Goal: Transaction & Acquisition: Purchase product/service

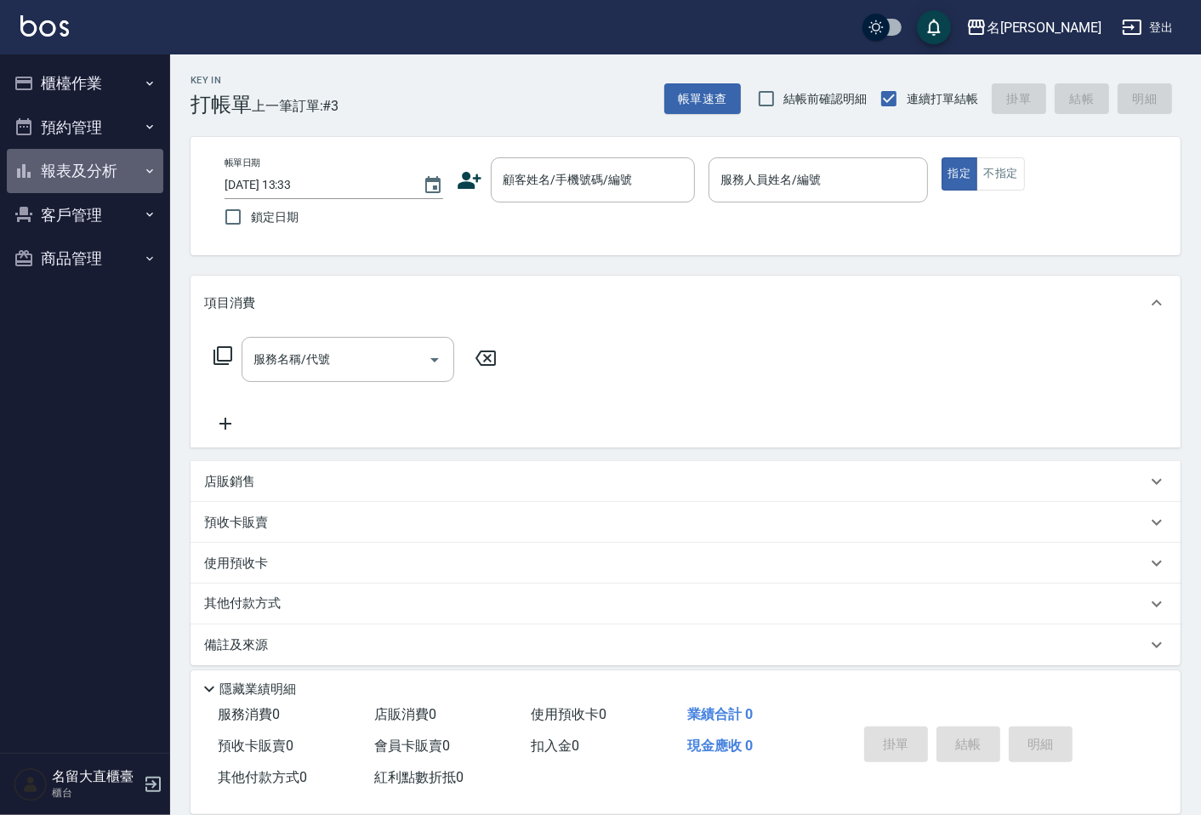
click at [83, 168] on button "報表及分析" at bounding box center [85, 171] width 157 height 44
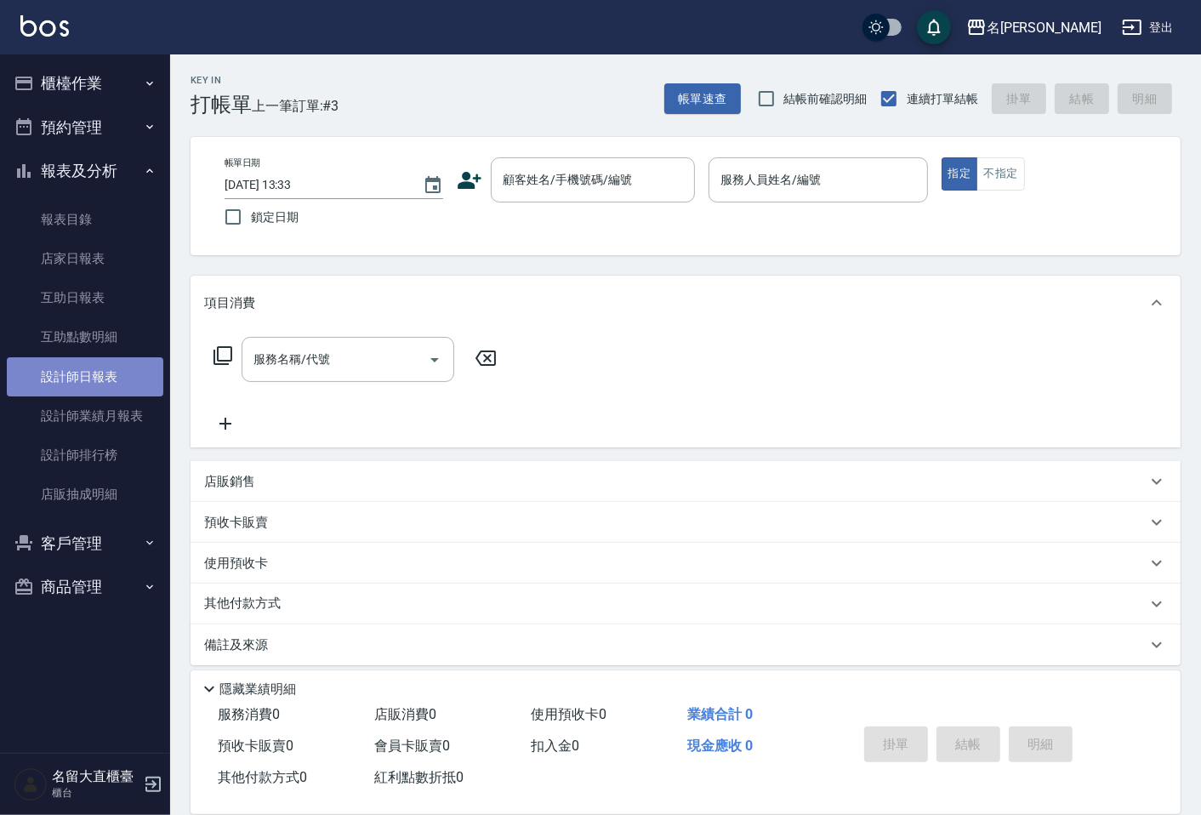
click at [66, 368] on link "設計師日報表" at bounding box center [85, 376] width 157 height 39
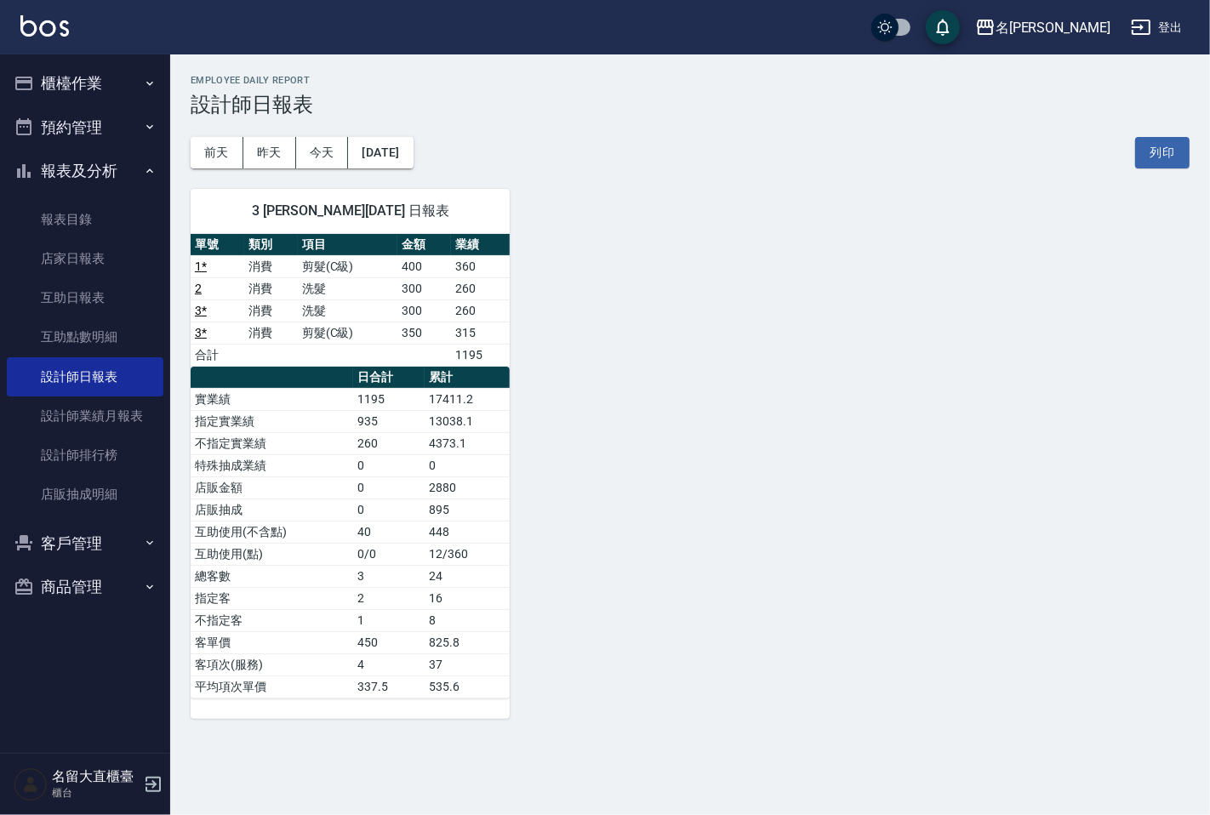
click at [106, 83] on button "櫃檯作業" at bounding box center [85, 83] width 157 height 44
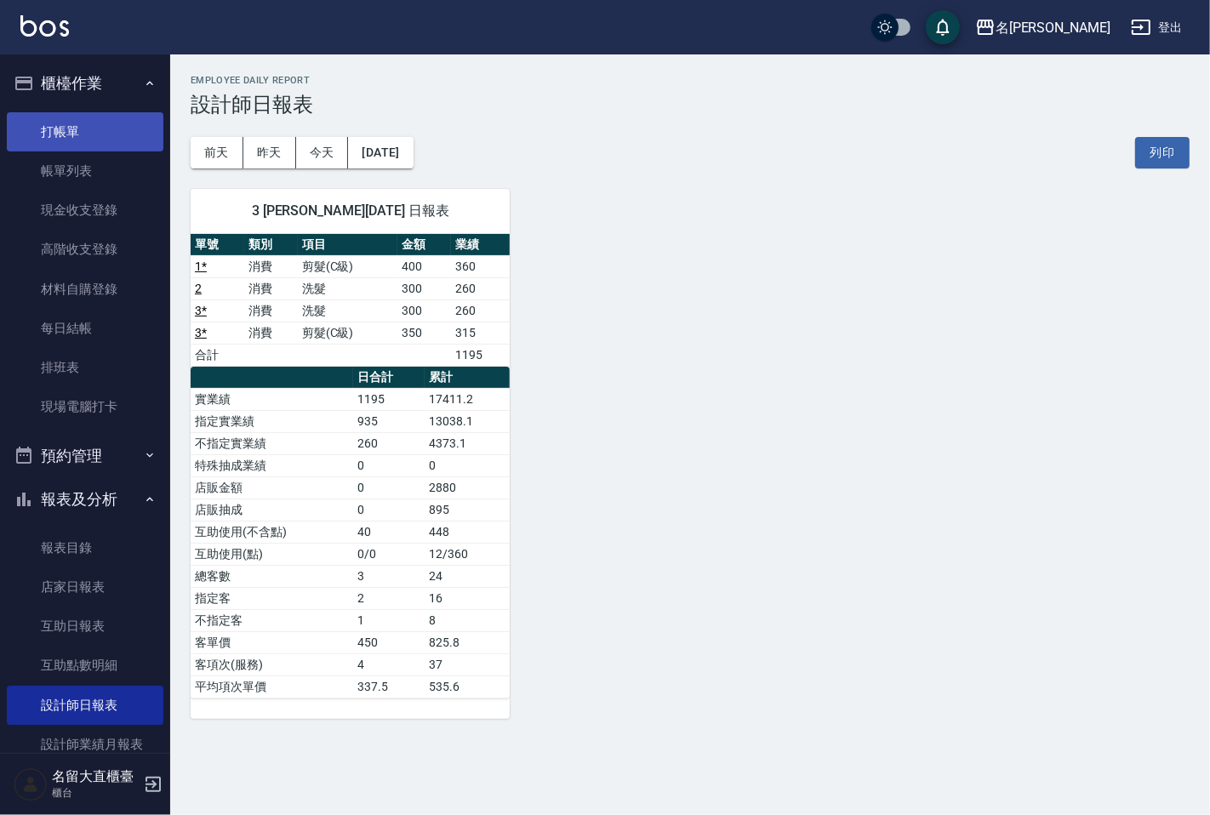
click at [86, 139] on link "打帳單" at bounding box center [85, 131] width 157 height 39
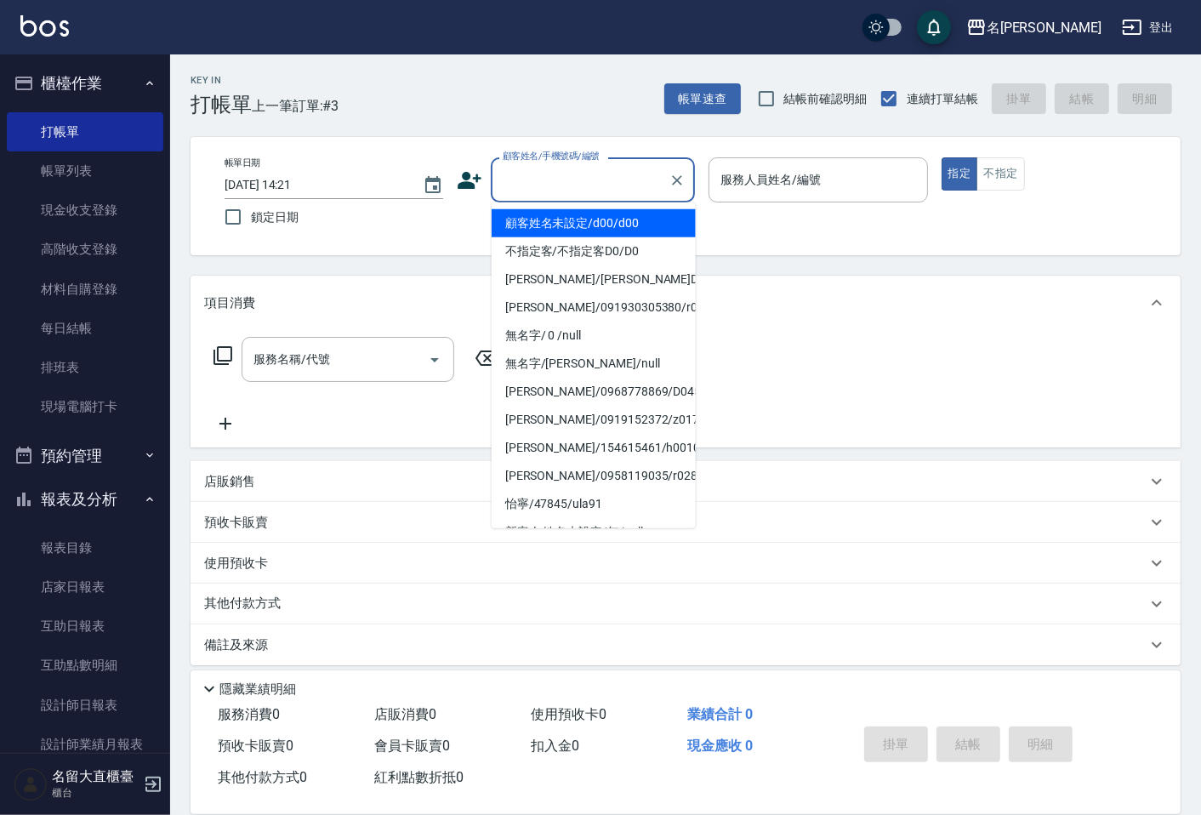
drag, startPoint x: 630, startPoint y: 185, endPoint x: 607, endPoint y: 210, distance: 33.1
click at [630, 191] on input "顧客姓名/手機號碼/編號" at bounding box center [580, 180] width 163 height 30
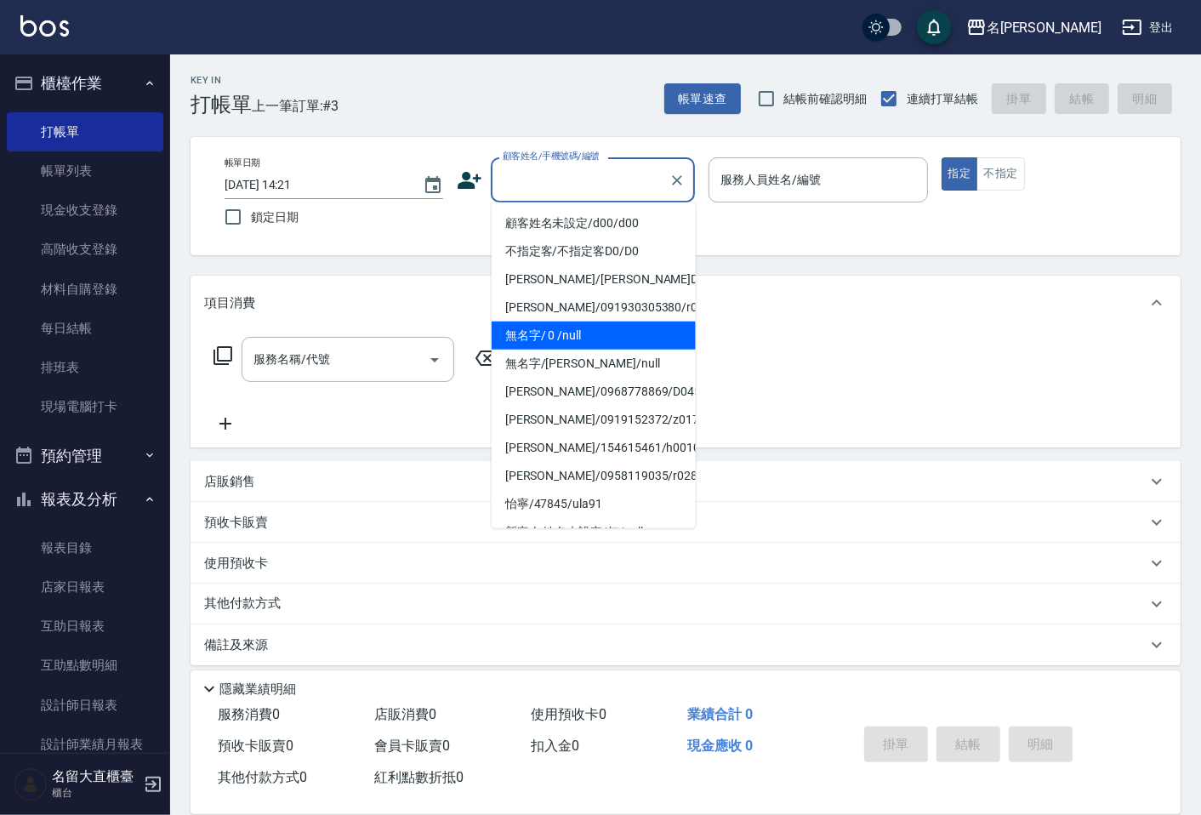
click at [580, 338] on li "無名字/ 0 /null" at bounding box center [594, 336] width 204 height 28
type input "無名字/ 0 /null"
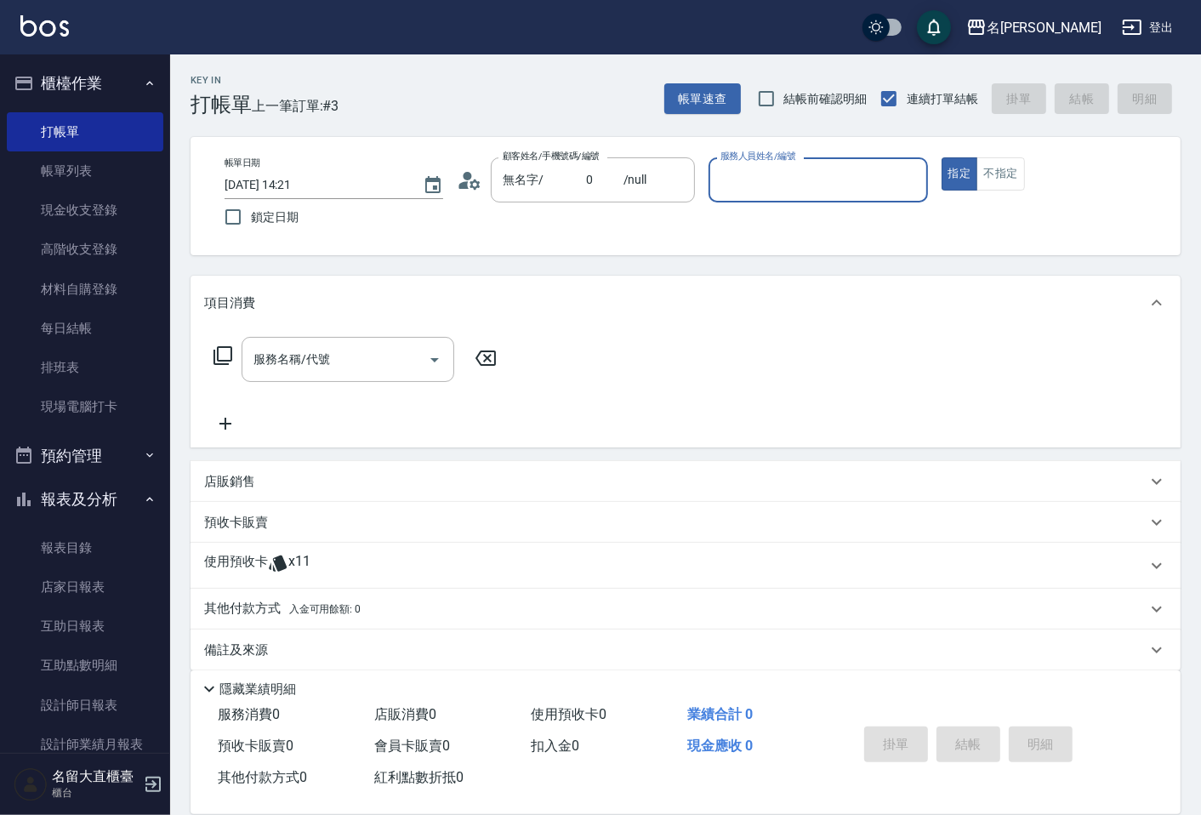
type input "4"
type input "[PERSON_NAME]-5"
type button "true"
drag, startPoint x: 989, startPoint y: 180, endPoint x: 845, endPoint y: 220, distance: 149.2
click at [988, 180] on button "不指定" at bounding box center [1001, 173] width 48 height 33
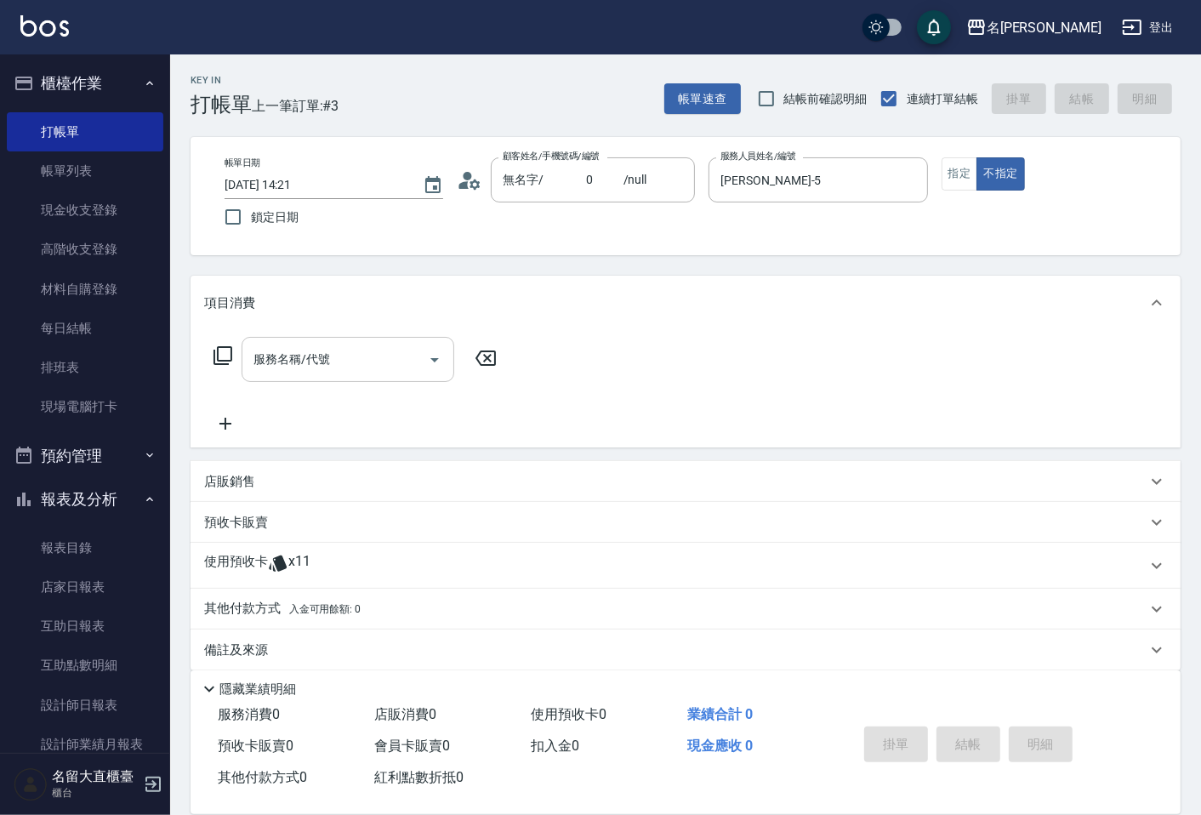
click at [362, 381] on div "服務名稱/代號" at bounding box center [348, 359] width 213 height 45
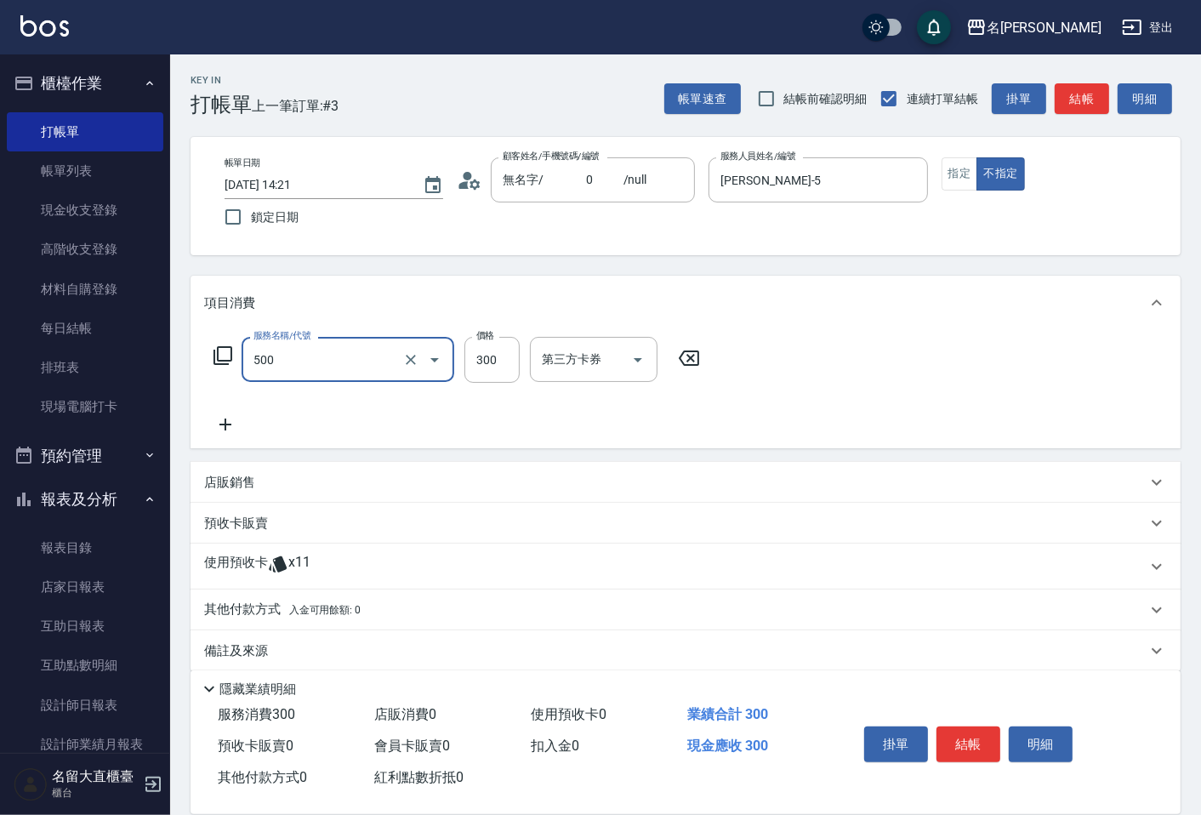
type input "洗髮(500)"
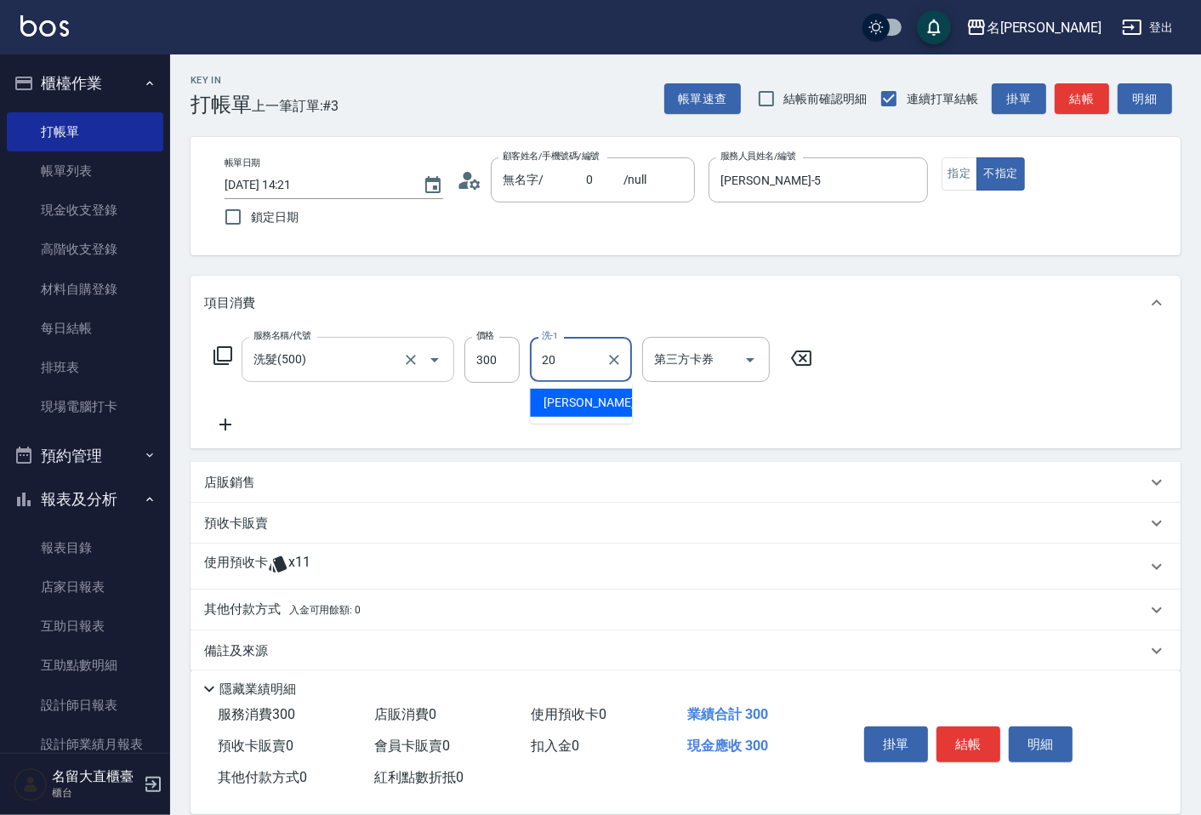
type input "詩雅-20"
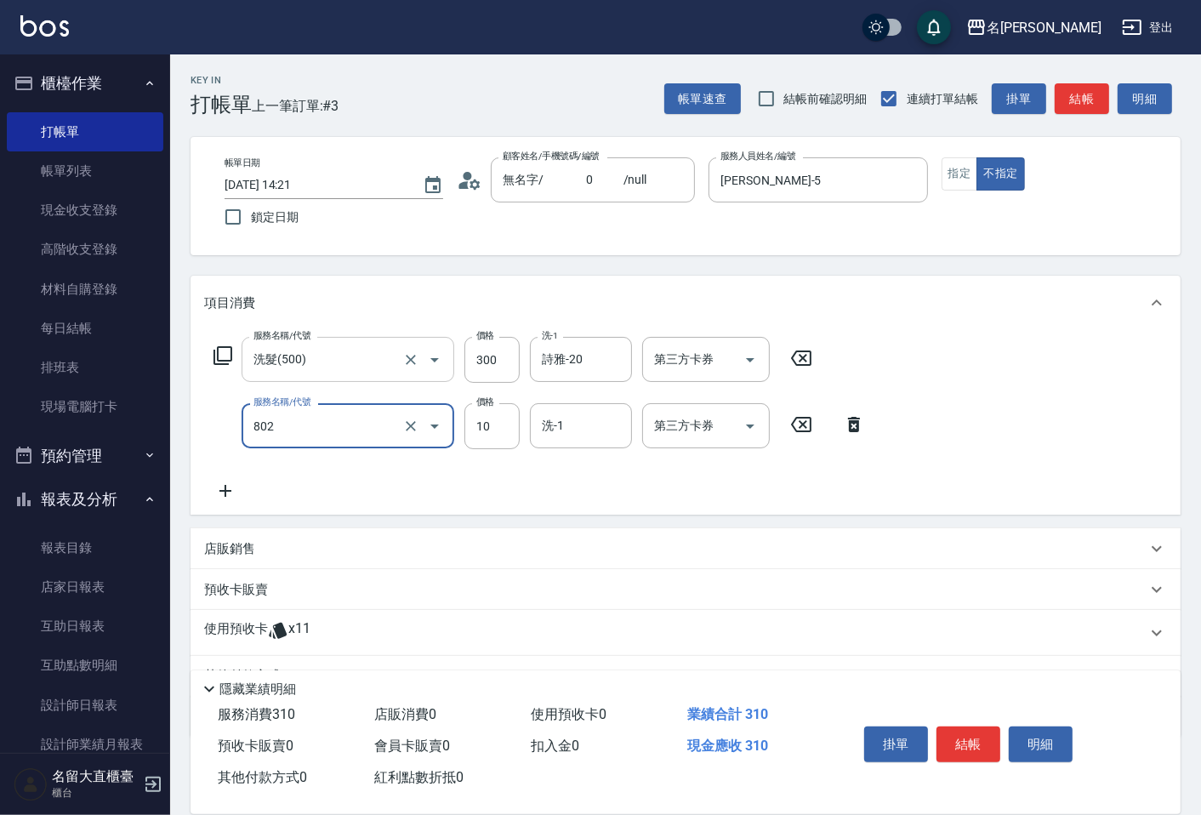
type input "潤絲(802)"
type input "20"
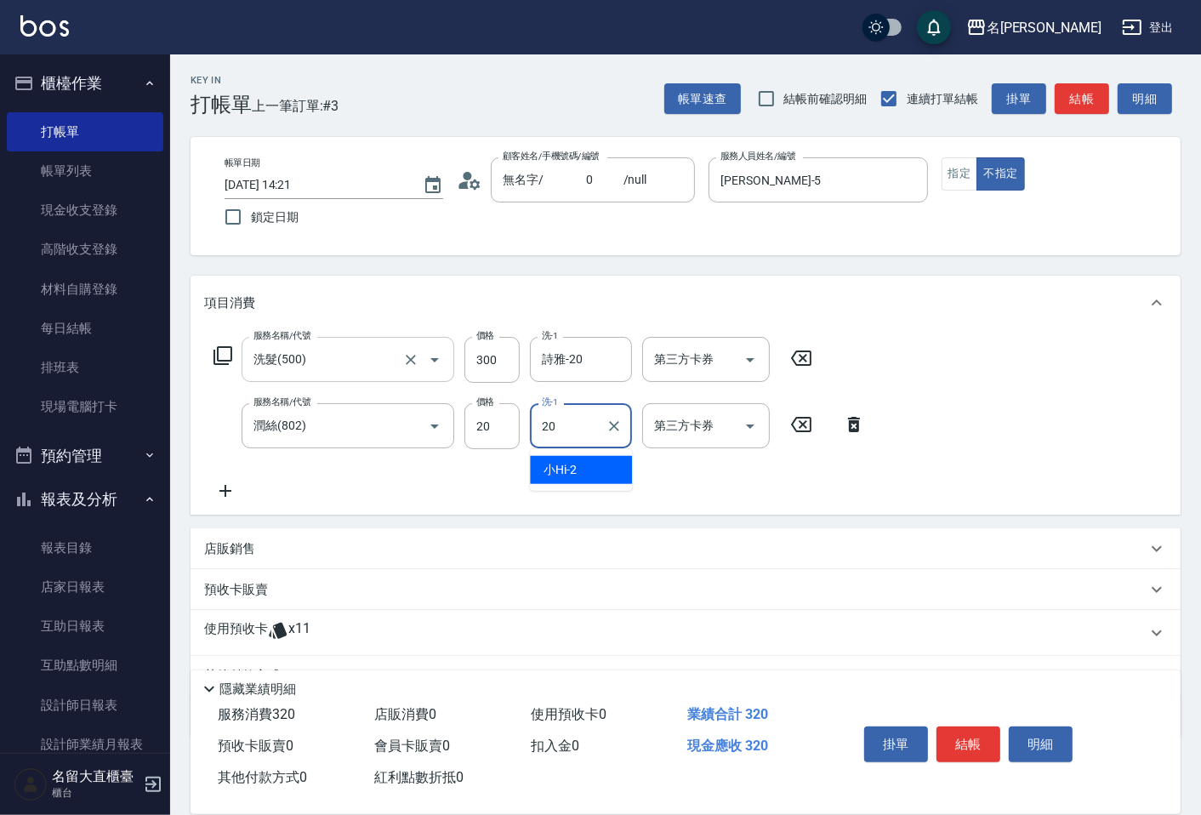
type input "詩雅-20"
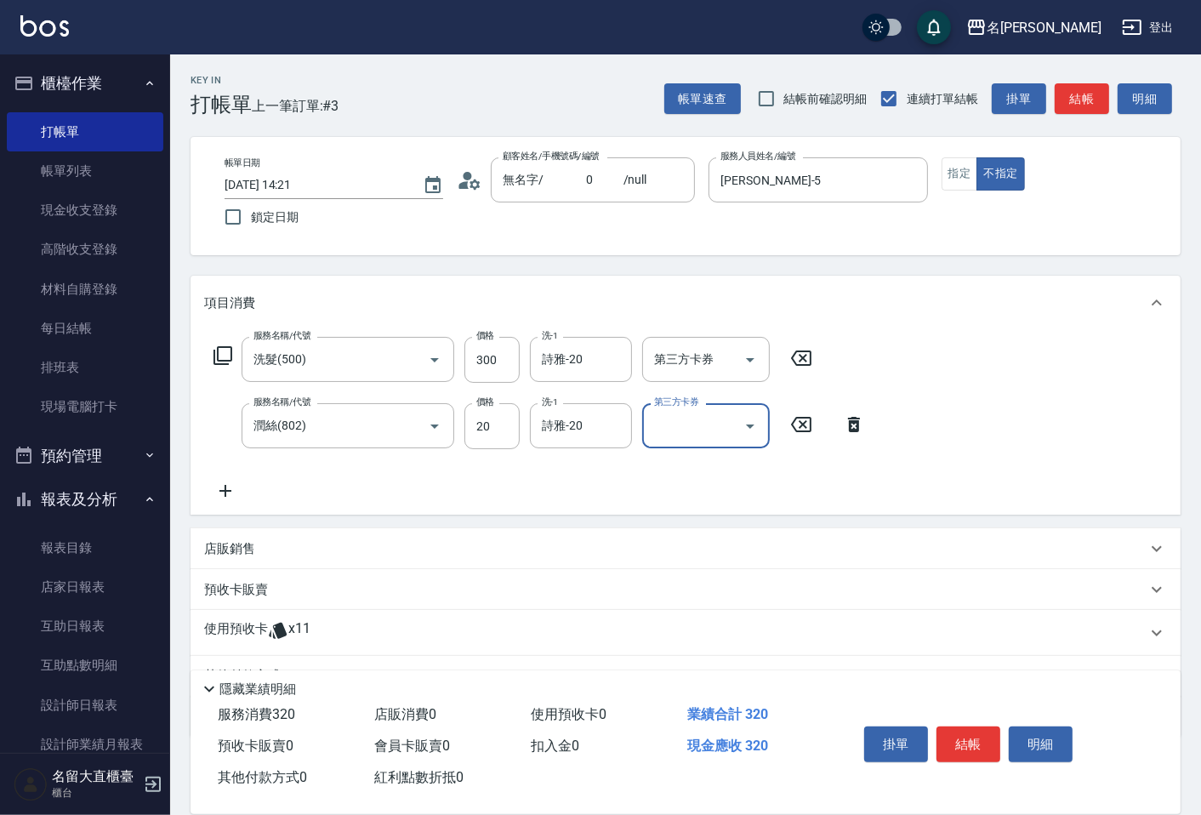
click at [1057, 88] on button "結帳" at bounding box center [1082, 98] width 54 height 31
